Goal: Information Seeking & Learning: Learn about a topic

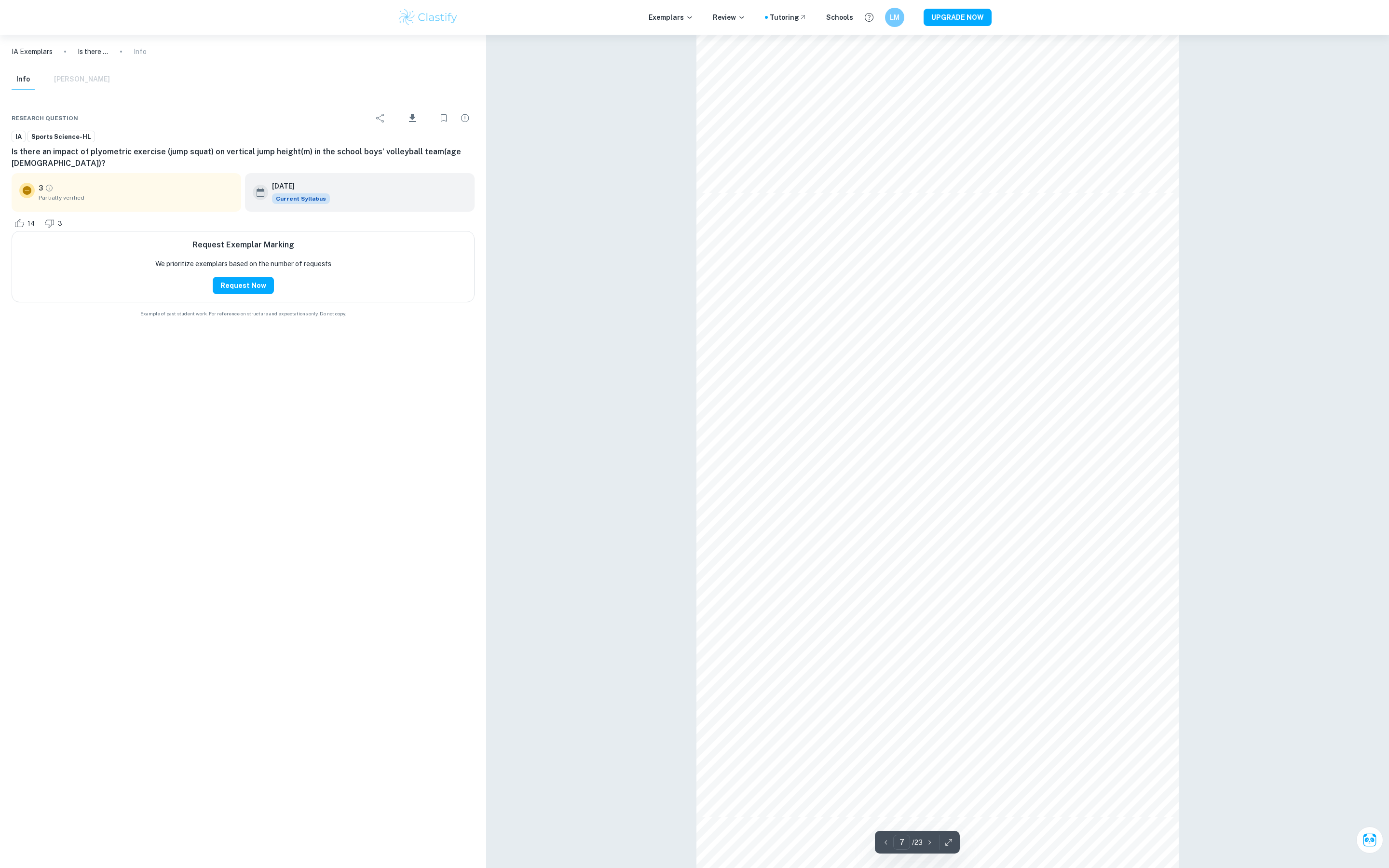
scroll to position [3728, 0]
type input "5"
type input "7"
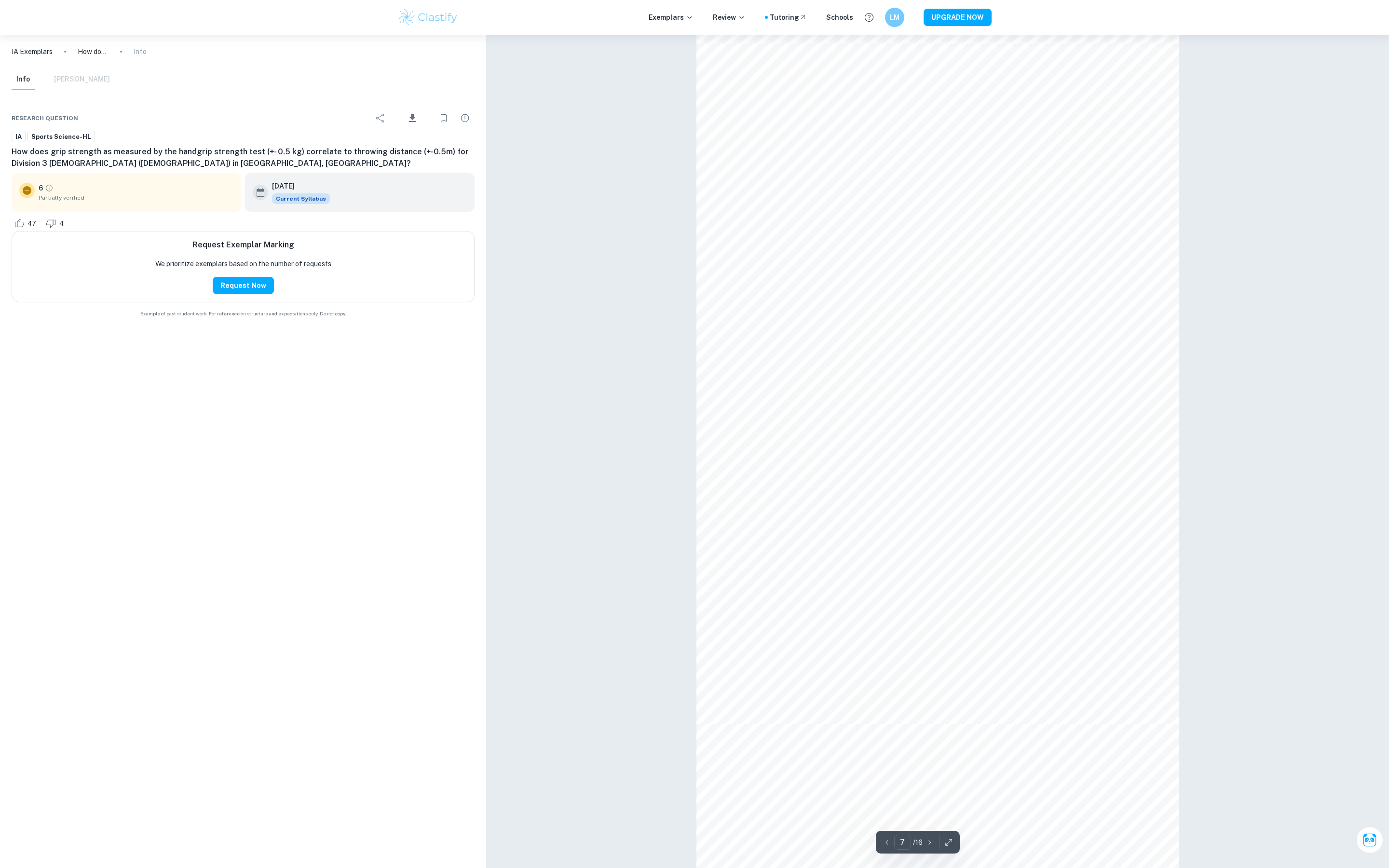
scroll to position [4261, 0]
